Goal: Task Accomplishment & Management: Complete application form

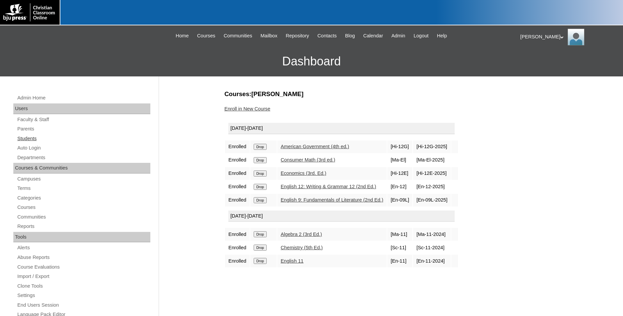
click at [33, 140] on link "Students" at bounding box center [84, 138] width 134 height 8
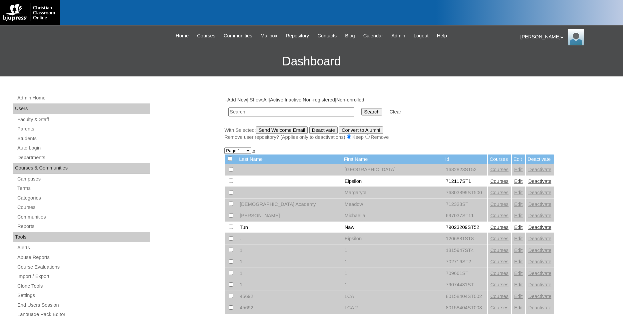
click at [288, 113] on input "text" at bounding box center [291, 111] width 126 height 9
type input "75407713"
click at [361, 108] on input "Search" at bounding box center [371, 111] width 21 height 7
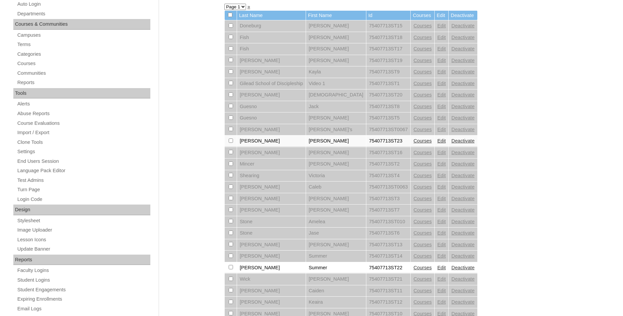
scroll to position [136, 0]
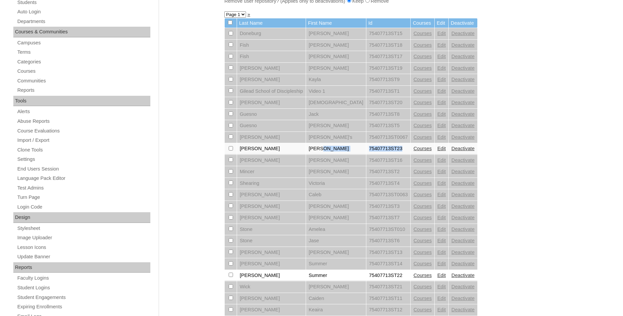
drag, startPoint x: 378, startPoint y: 153, endPoint x: 327, endPoint y: 154, distance: 50.3
click at [327, 154] on tr "Kreutter Kelly 75407713ST23 Courses Edit Deactivate" at bounding box center [351, 148] width 252 height 11
copy tr "75407713ST23"
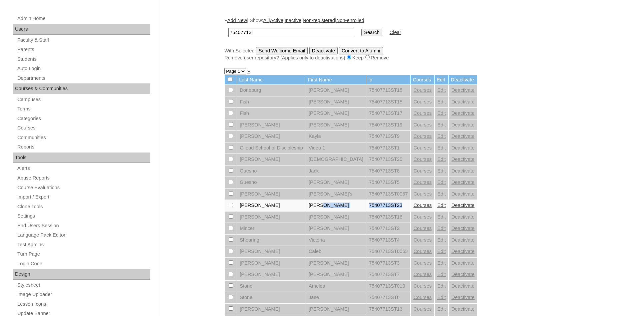
scroll to position [0, 0]
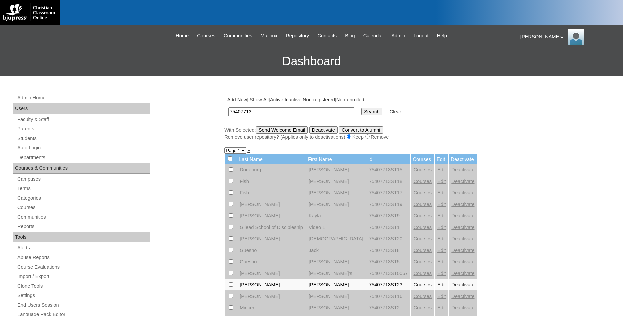
drag, startPoint x: 282, startPoint y: 111, endPoint x: 184, endPoint y: 119, distance: 99.0
click at [228, 116] on input "75407713" at bounding box center [291, 111] width 126 height 9
paste input "75407713ST2"
type input "75407713ST23"
click at [246, 100] on link "Add New" at bounding box center [237, 99] width 20 height 5
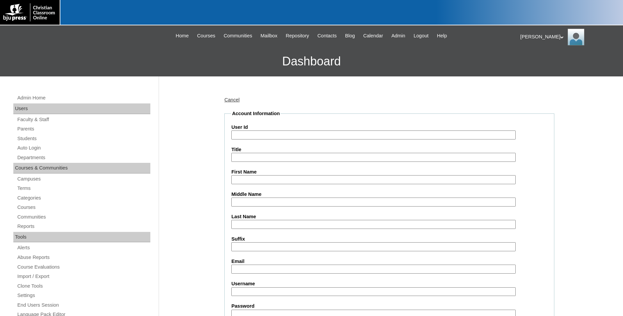
click at [280, 134] on input "User Id" at bounding box center [373, 134] width 284 height 9
paste input "75407713ST23"
type input "75407713ST24"
click at [256, 180] on input "First Name" at bounding box center [373, 179] width 284 height 9
type input "Preston"
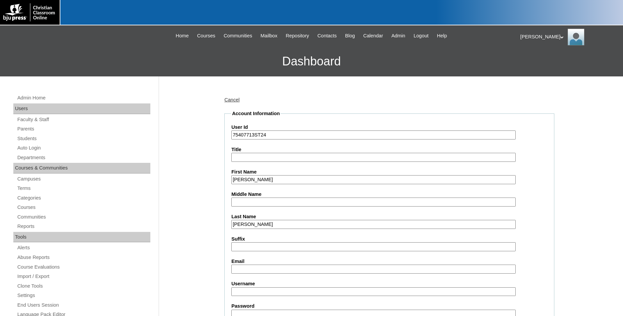
type input "Rennie"
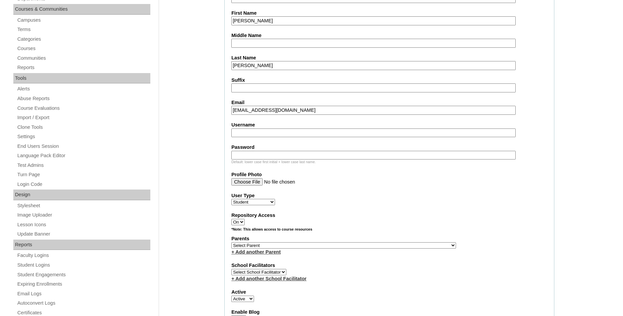
scroll to position [170, 0]
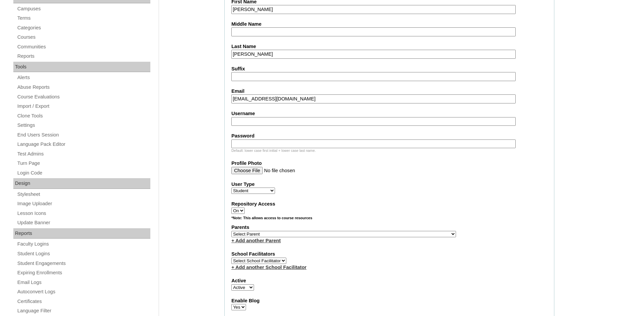
type input "prestonrennie2@gmail.com"
select select "21143"
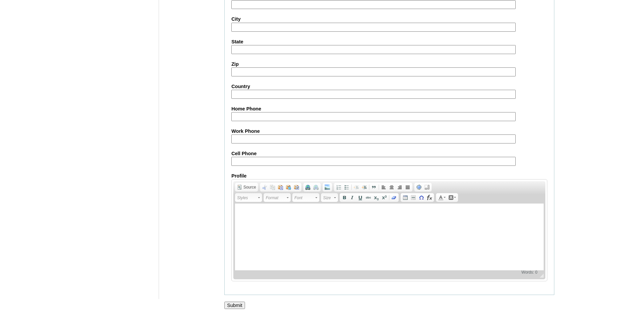
scroll to position [709, 0]
click at [237, 306] on input "Submit" at bounding box center [234, 304] width 21 height 7
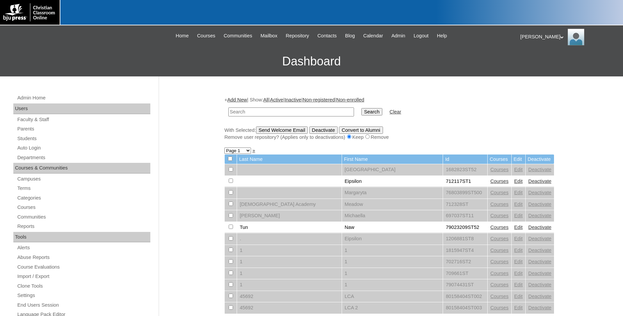
click at [285, 112] on input "text" at bounding box center [291, 111] width 126 height 9
type input "75407713"
click at [361, 108] on input "Search" at bounding box center [371, 111] width 21 height 7
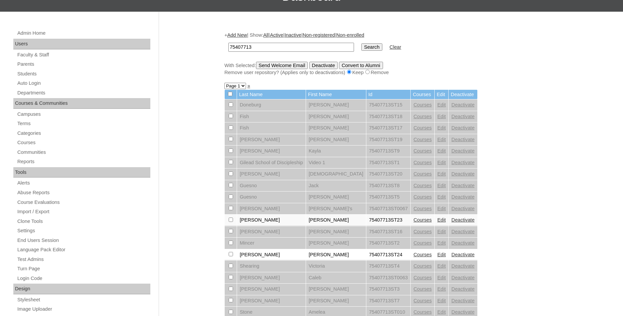
scroll to position [136, 0]
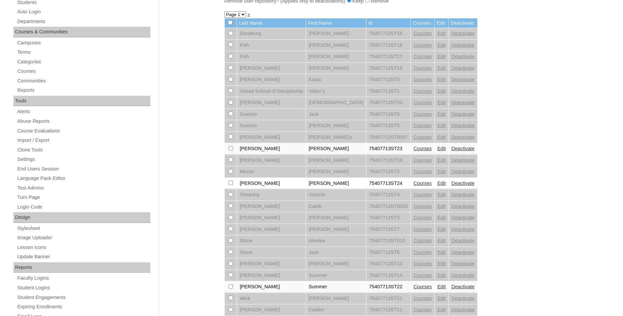
click at [413, 186] on link "Courses" at bounding box center [422, 182] width 18 height 5
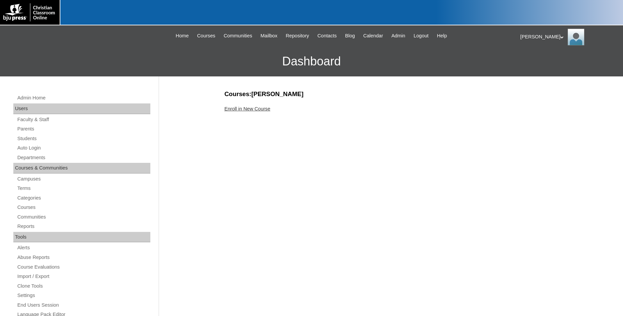
click at [250, 111] on link "Enroll in New Course" at bounding box center [247, 108] width 46 height 5
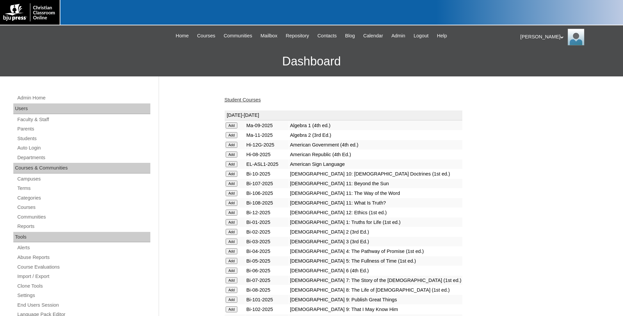
click at [229, 215] on input "Add" at bounding box center [232, 212] width 12 height 6
click at [231, 146] on input "Add" at bounding box center [232, 145] width 12 height 6
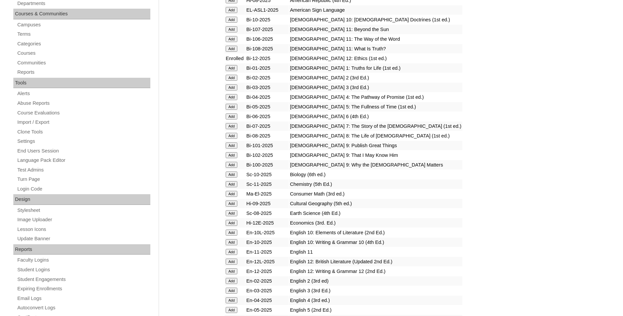
scroll to position [170, 0]
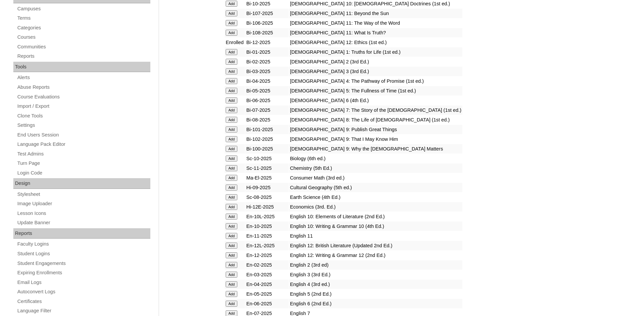
click at [229, 210] on input "Add" at bounding box center [232, 207] width 12 height 6
click at [229, 239] on input "Add" at bounding box center [232, 236] width 12 height 6
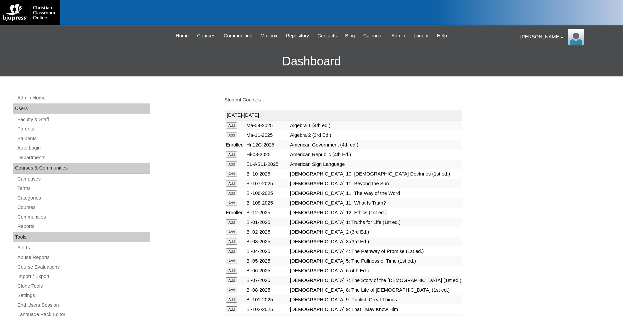
click at [243, 101] on link "Student Courses" at bounding box center [242, 99] width 36 height 5
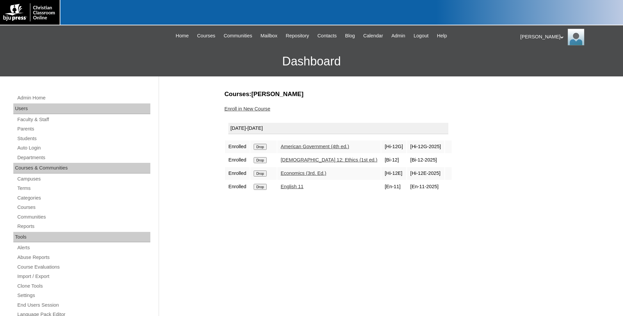
click at [560, 38] on icon at bounding box center [561, 37] width 3 height 2
click at [536, 64] on span "Logout" at bounding box center [532, 62] width 13 height 5
